Goal: Find specific fact: Find specific fact

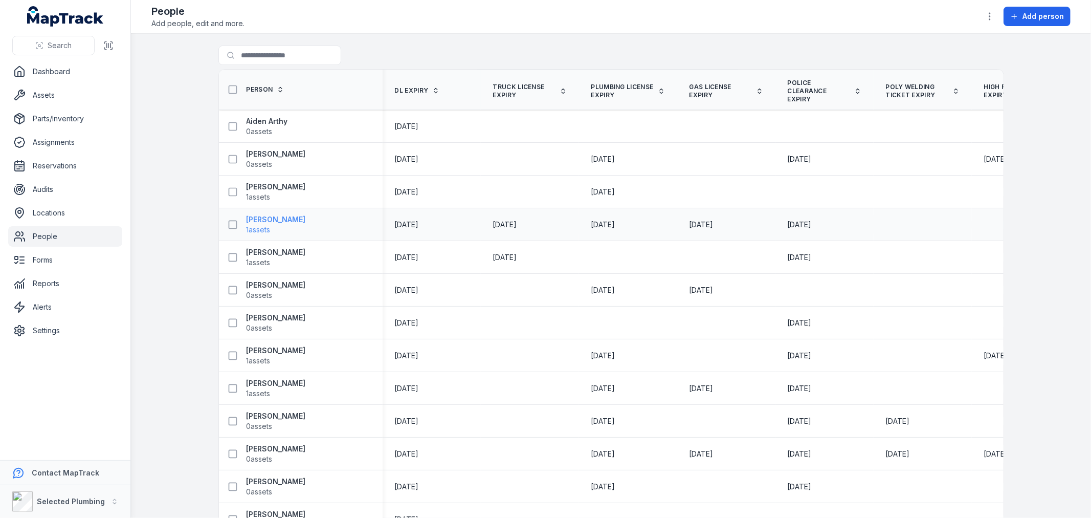
click at [278, 222] on strong "[PERSON_NAME]" at bounding box center [276, 219] width 59 height 10
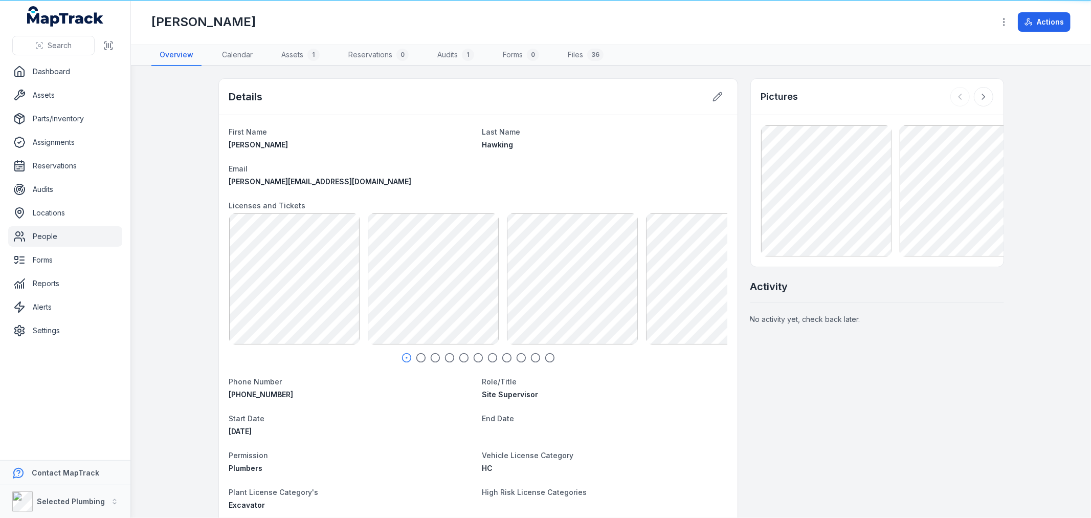
scroll to position [108, 0]
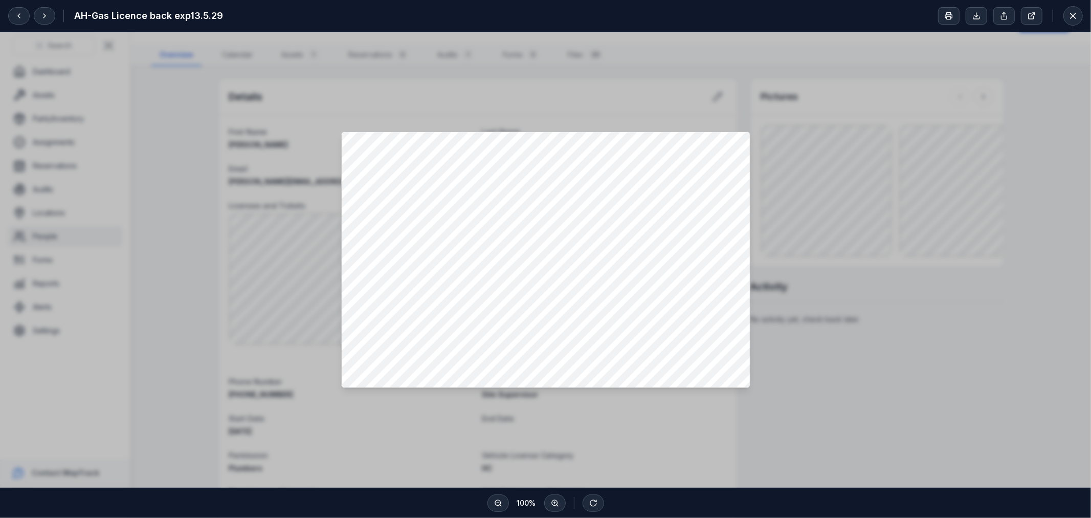
click at [863, 334] on div at bounding box center [545, 259] width 1091 height 455
click at [866, 323] on div at bounding box center [545, 259] width 1091 height 455
drag, startPoint x: 866, startPoint y: 323, endPoint x: 856, endPoint y: 355, distance: 33.7
click at [856, 355] on div at bounding box center [545, 259] width 1091 height 455
click at [39, 13] on button at bounding box center [44, 15] width 21 height 17
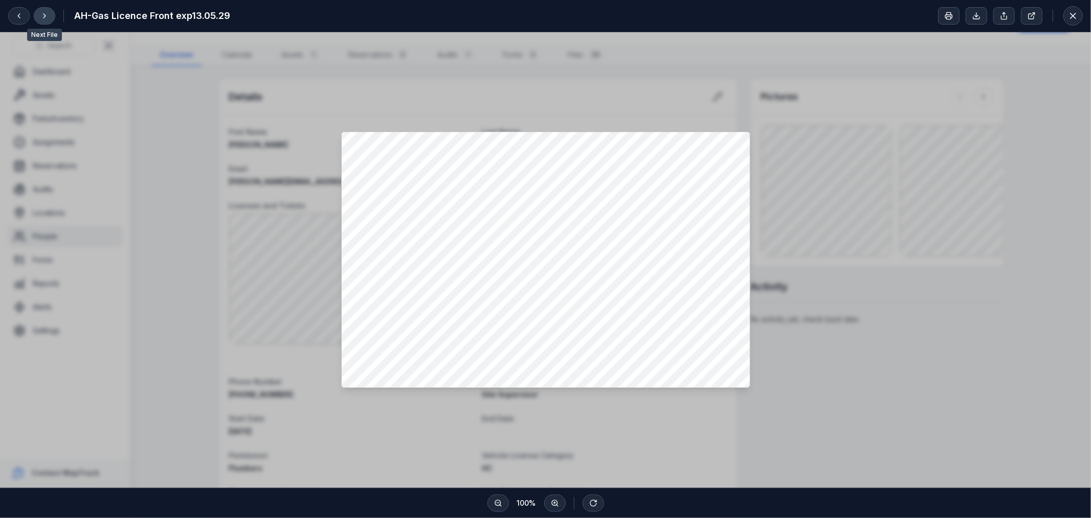
click at [39, 13] on button at bounding box center [44, 15] width 21 height 17
click at [19, 13] on icon at bounding box center [19, 16] width 8 height 8
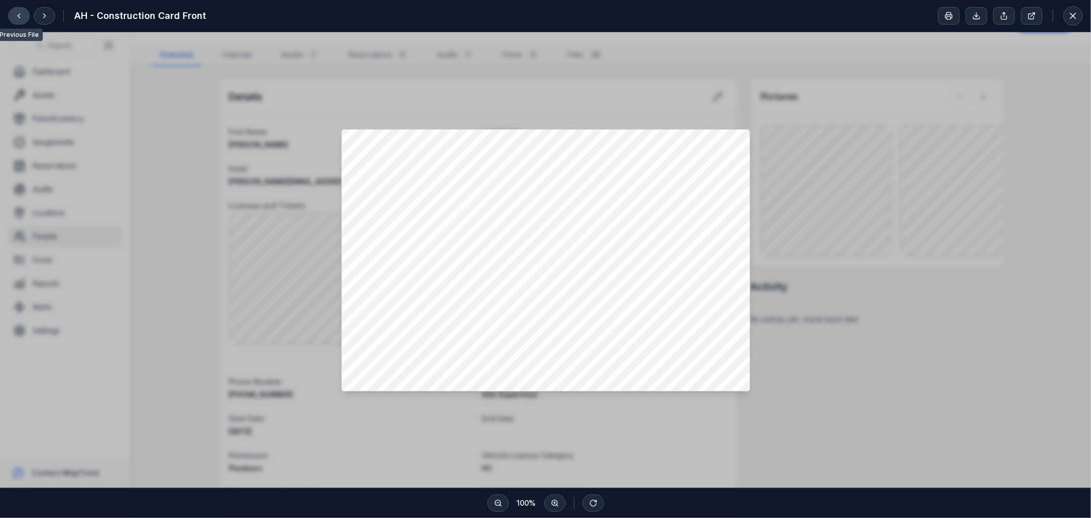
click at [19, 13] on icon at bounding box center [19, 16] width 8 height 8
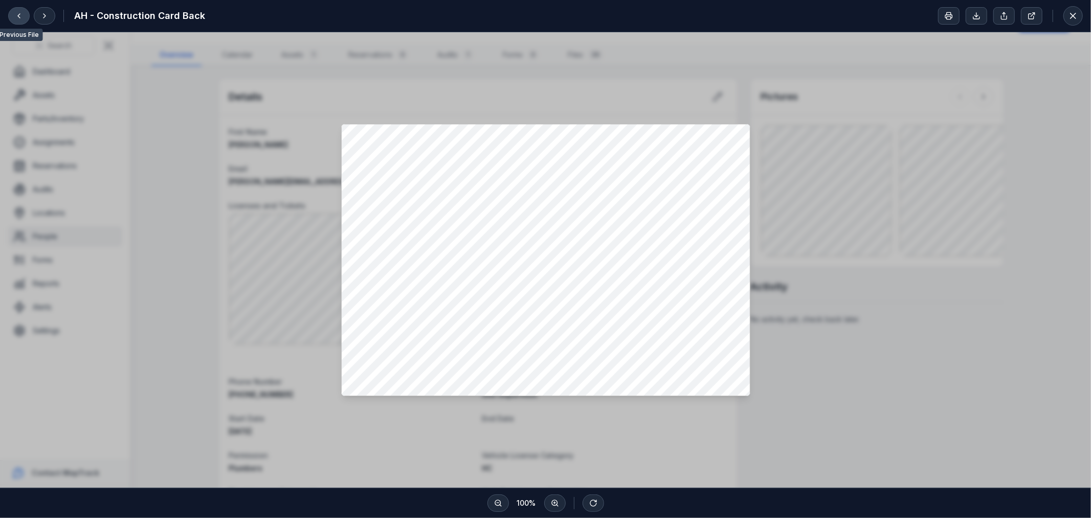
click at [19, 13] on icon at bounding box center [19, 16] width 8 height 8
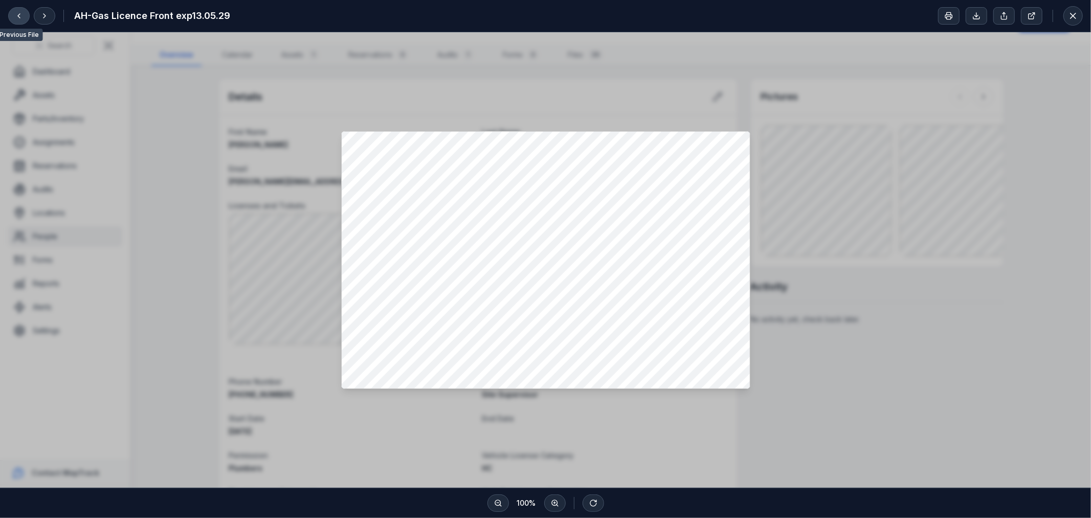
click at [19, 13] on icon at bounding box center [19, 16] width 8 height 8
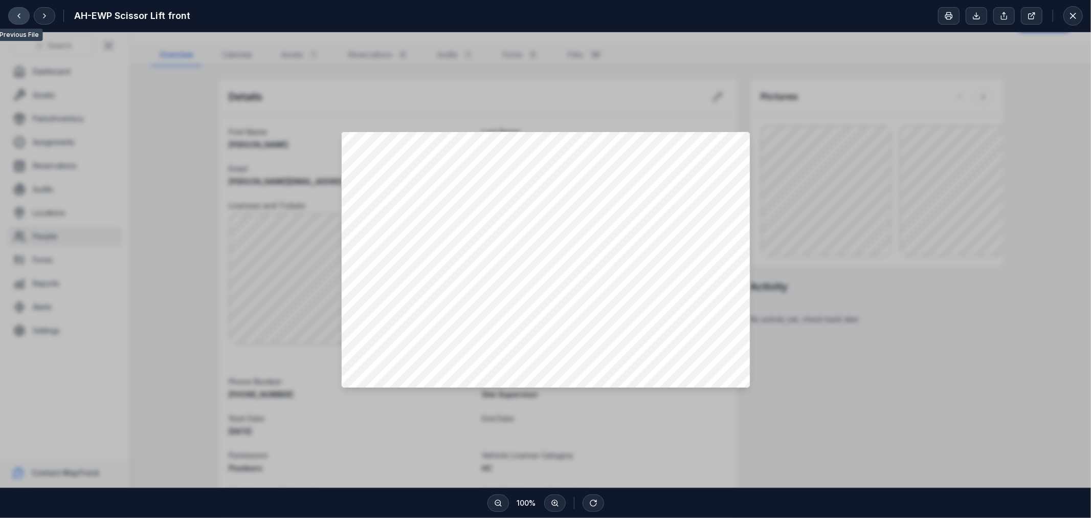
click at [19, 13] on icon at bounding box center [19, 16] width 8 height 8
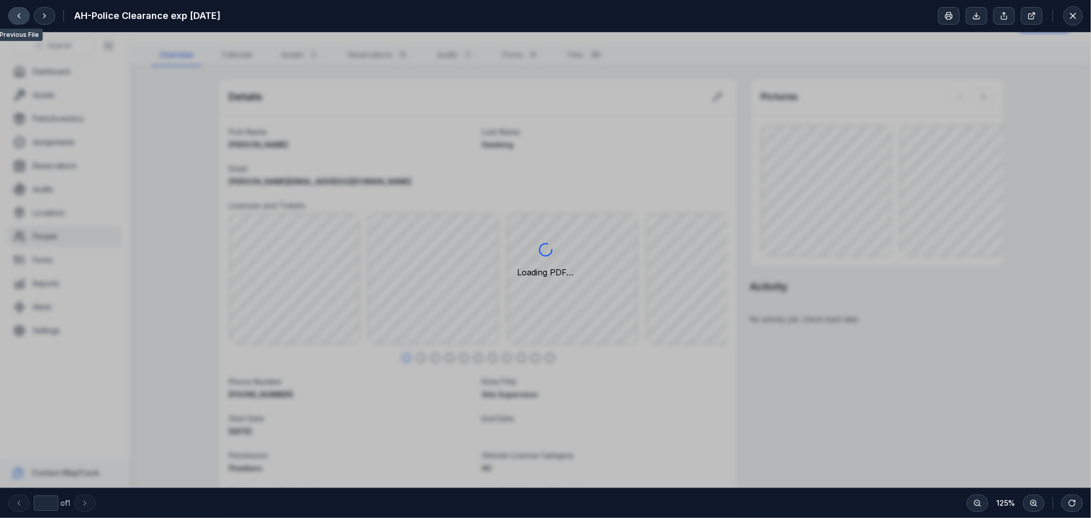
click at [19, 13] on icon at bounding box center [19, 16] width 8 height 8
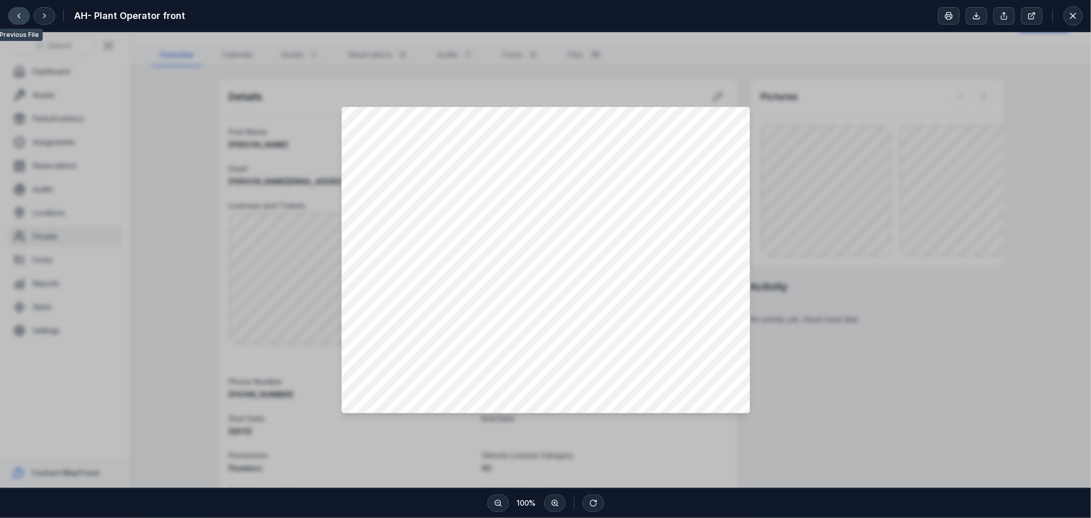
click at [19, 13] on icon at bounding box center [19, 16] width 8 height 8
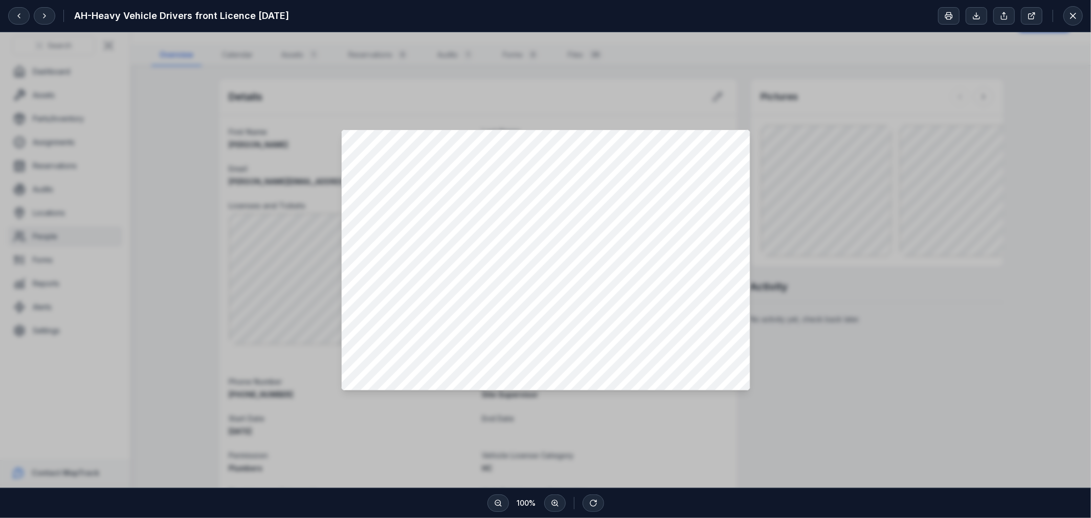
click at [251, 192] on div at bounding box center [545, 259] width 1091 height 455
click at [21, 15] on icon at bounding box center [19, 16] width 8 height 8
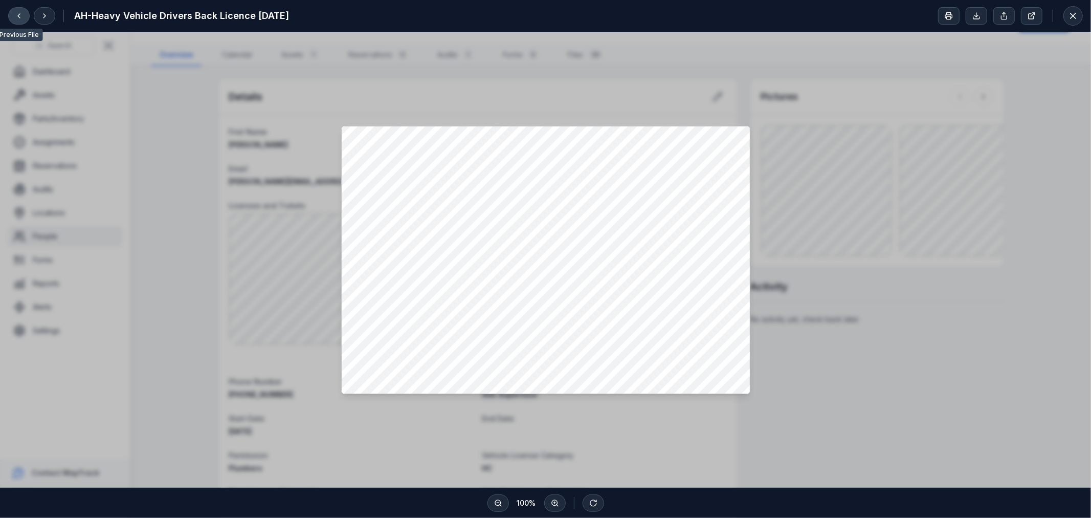
click at [21, 15] on icon at bounding box center [19, 16] width 8 height 8
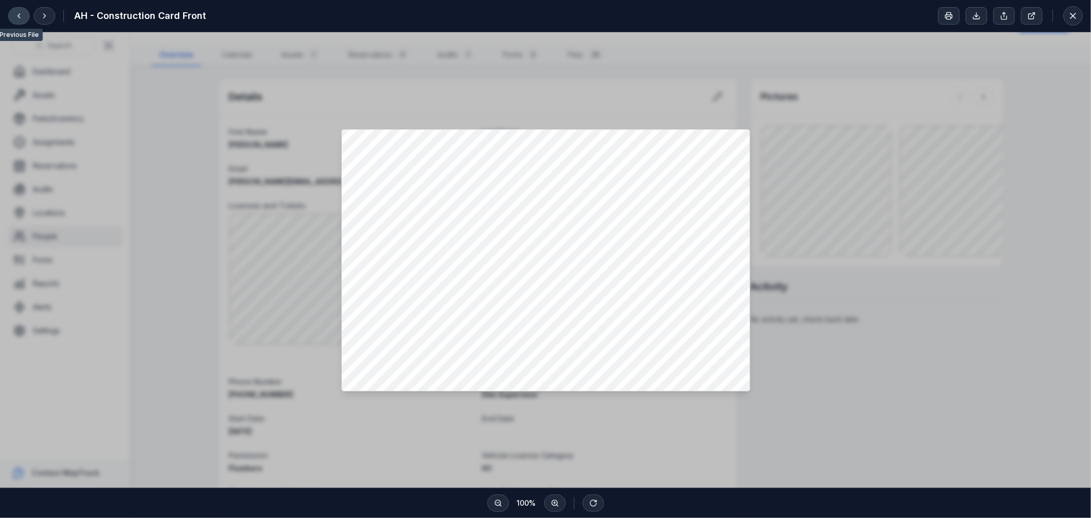
click at [21, 15] on icon at bounding box center [19, 16] width 8 height 8
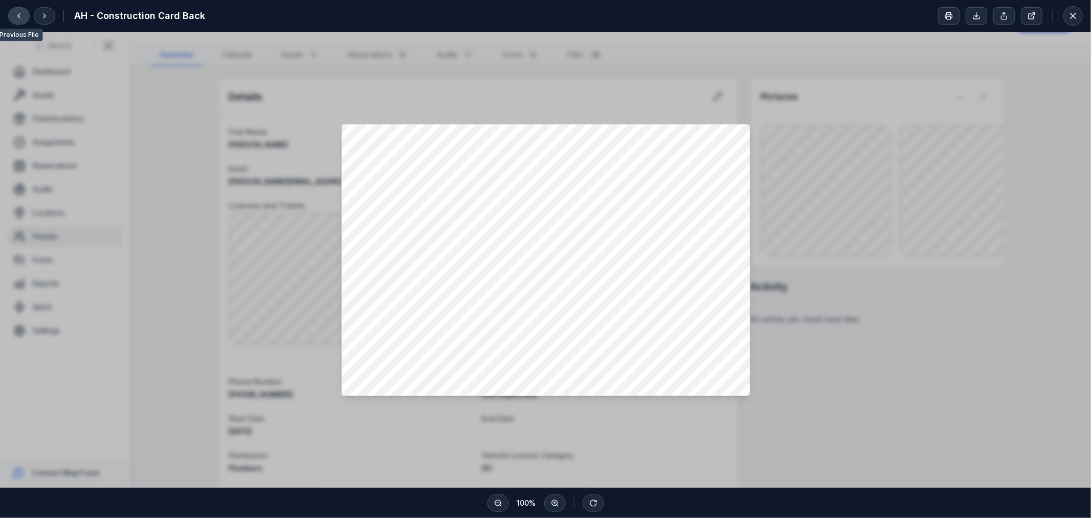
click at [21, 15] on icon at bounding box center [19, 16] width 8 height 8
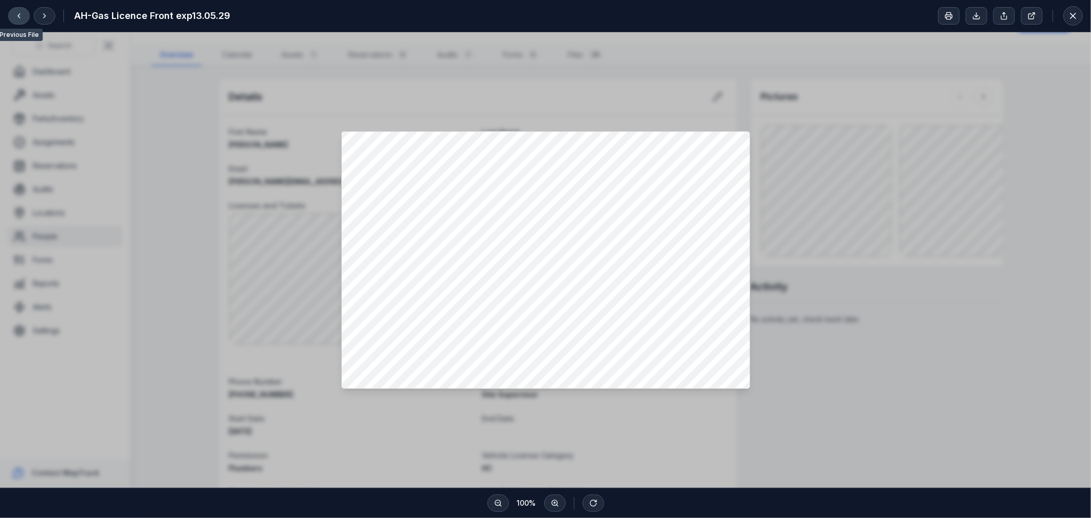
click at [21, 15] on icon at bounding box center [19, 16] width 8 height 8
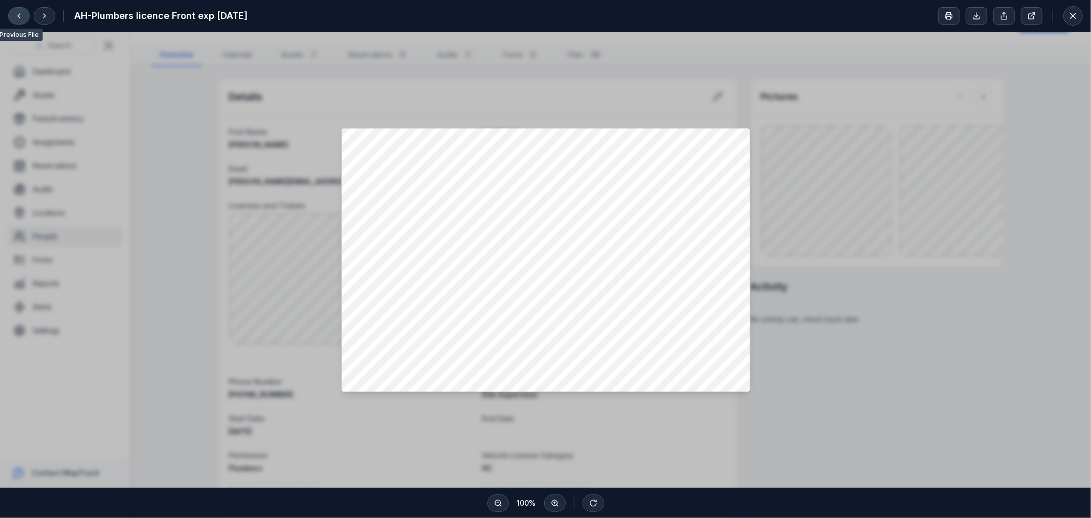
click at [21, 15] on icon at bounding box center [19, 16] width 8 height 8
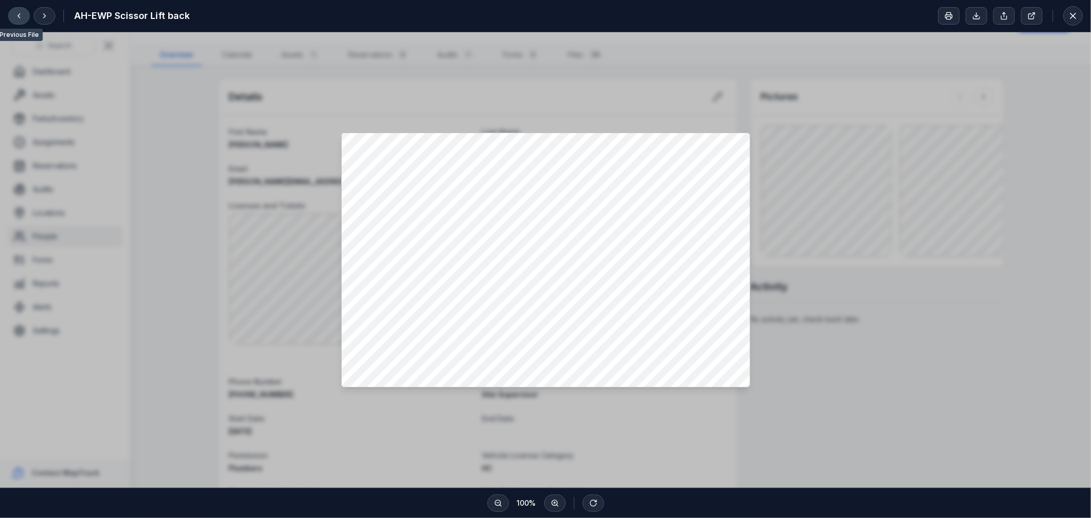
click at [21, 15] on icon at bounding box center [19, 16] width 8 height 8
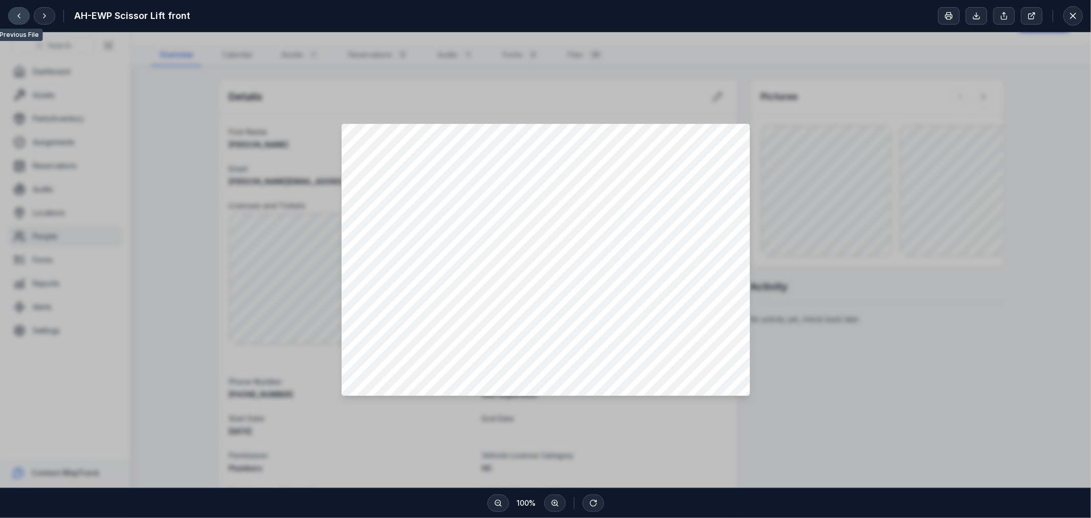
click at [21, 15] on icon at bounding box center [19, 16] width 8 height 8
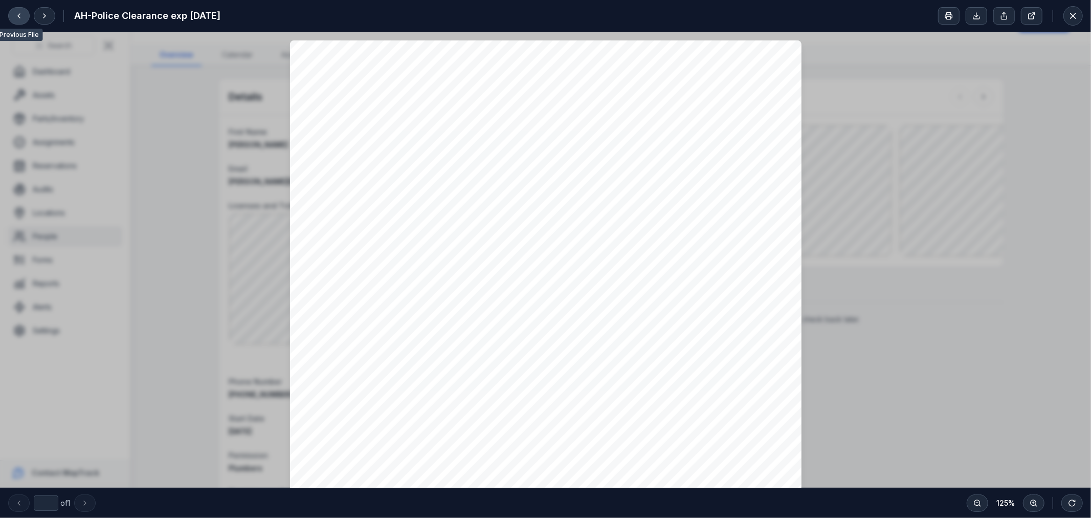
click at [21, 15] on icon at bounding box center [19, 16] width 8 height 8
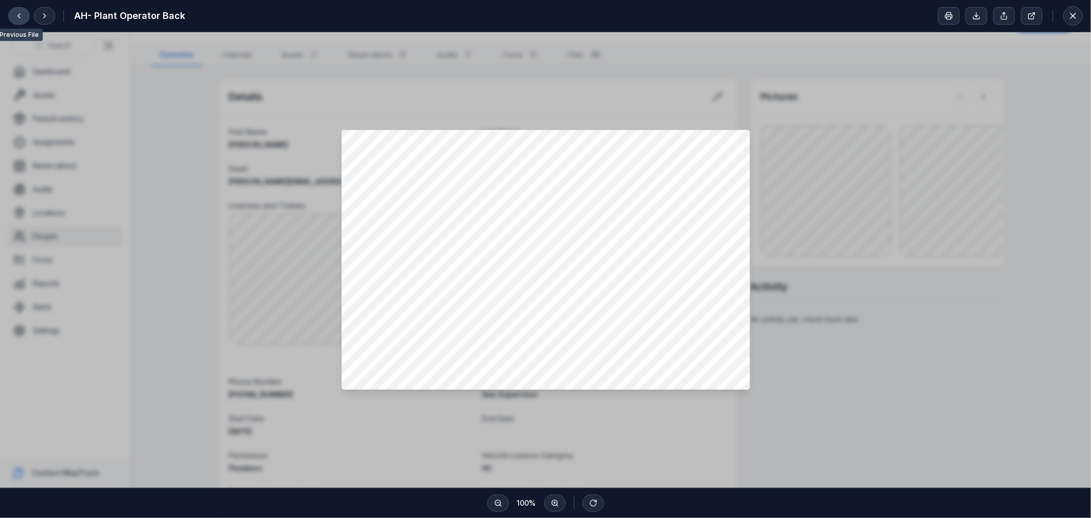
click at [21, 15] on icon at bounding box center [19, 16] width 8 height 8
click at [801, 280] on div at bounding box center [545, 259] width 1091 height 455
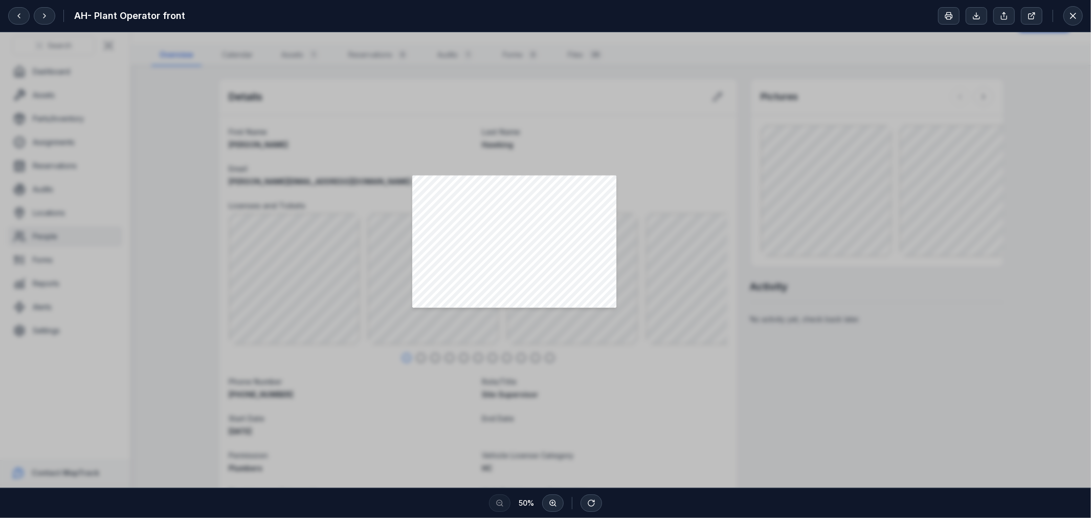
click at [587, 125] on div at bounding box center [545, 259] width 1091 height 455
click at [1077, 17] on icon at bounding box center [1073, 16] width 10 height 10
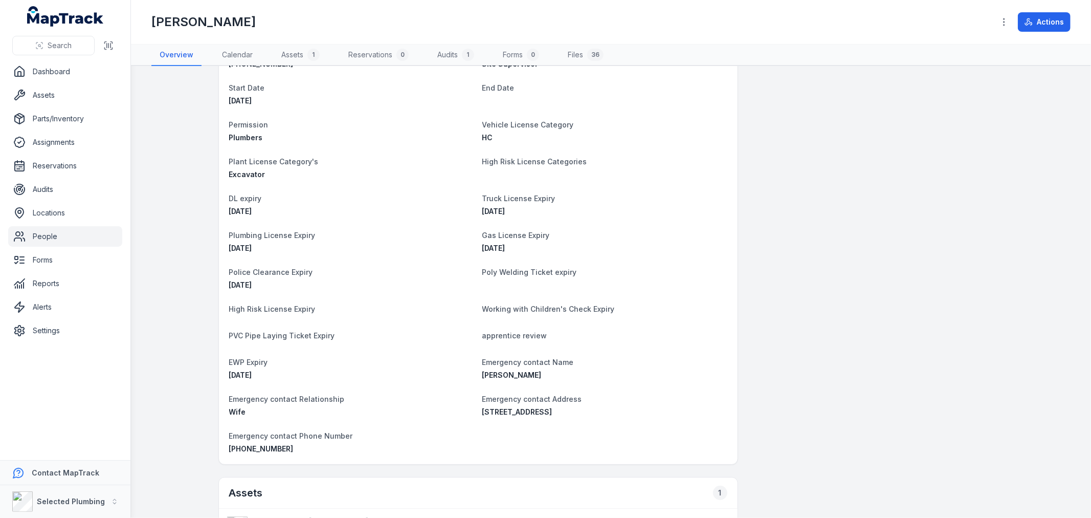
scroll to position [341, 0]
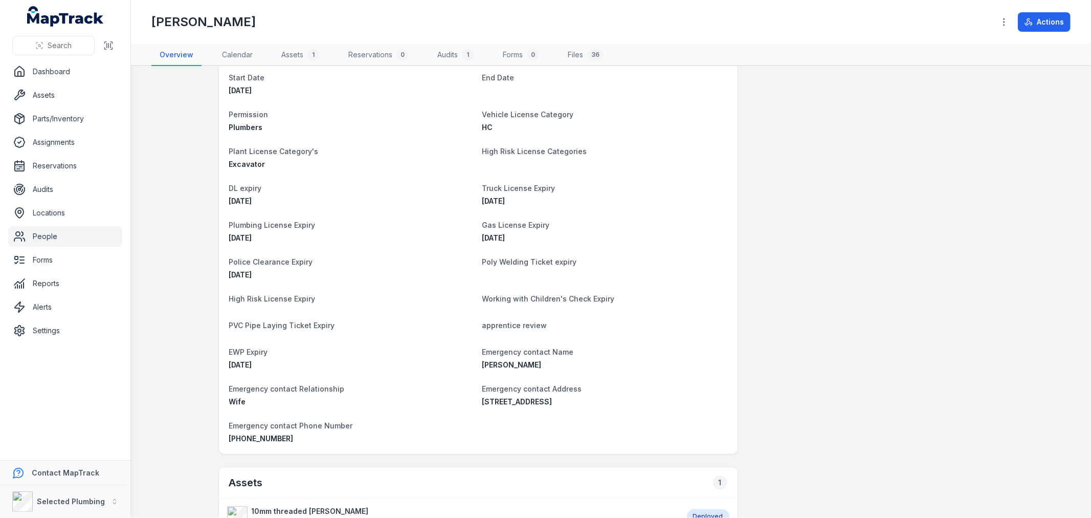
click at [494, 122] on div "HC" at bounding box center [605, 127] width 245 height 10
click at [485, 115] on span "Vehicle License Category" at bounding box center [529, 114] width 92 height 9
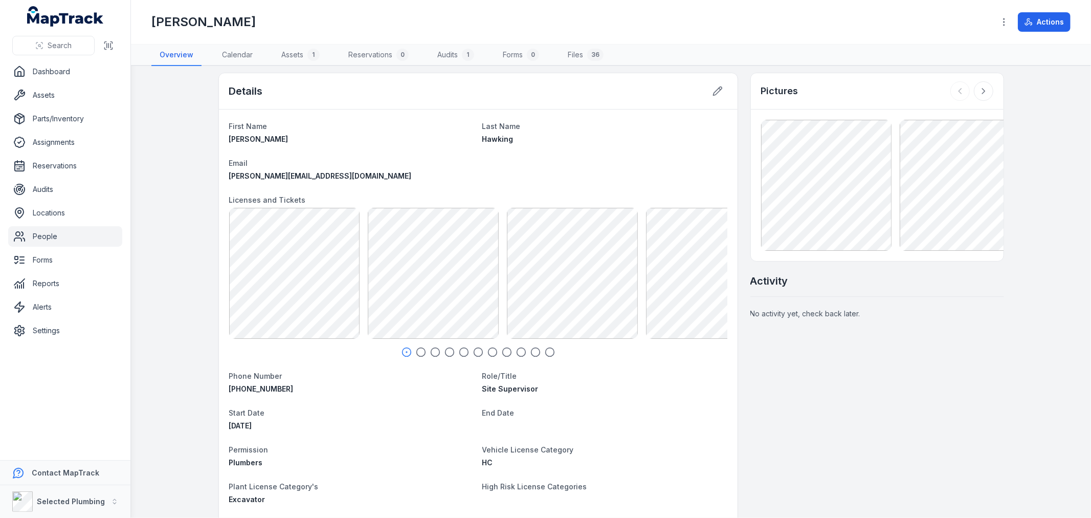
scroll to position [0, 0]
